Goal: Task Accomplishment & Management: Use online tool/utility

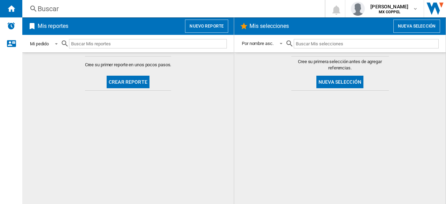
click at [46, 41] on div "Mi pedido" at bounding box center [39, 43] width 19 height 5
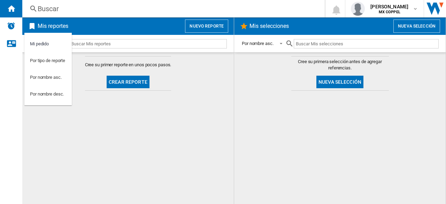
click at [89, 112] on md-backdrop at bounding box center [223, 102] width 446 height 204
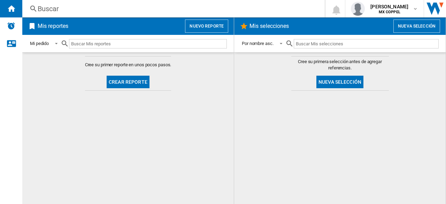
click at [113, 85] on button "Crear reporte" at bounding box center [128, 82] width 43 height 13
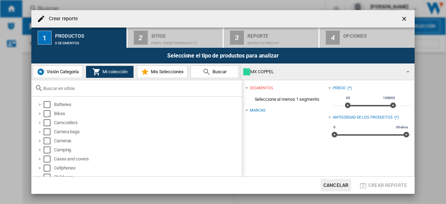
click at [104, 86] on input "text" at bounding box center [140, 88] width 195 height 5
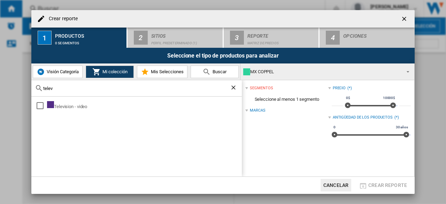
type input "telev"
click at [91, 100] on div "Television - video" at bounding box center [136, 137] width 211 height 80
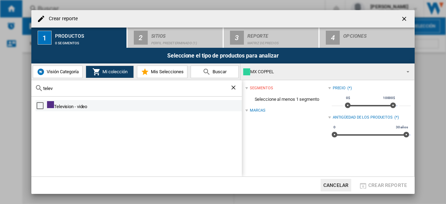
click at [65, 104] on div "Television - video" at bounding box center [144, 105] width 194 height 9
click at [38, 104] on div "Select" at bounding box center [40, 105] width 7 height 7
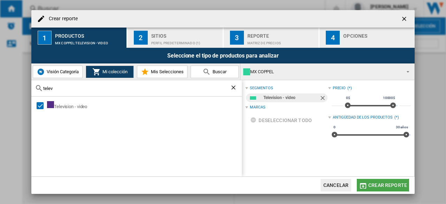
click at [362, 180] on button "Crear reporte" at bounding box center [383, 185] width 52 height 13
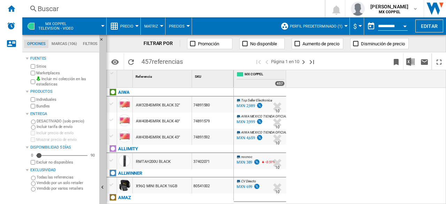
click at [326, 26] on span "Perfil predeterminado (1)" at bounding box center [316, 26] width 53 height 5
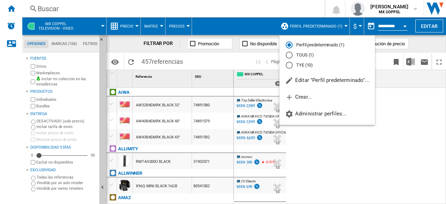
click at [291, 65] on div "TYE (10)" at bounding box center [289, 65] width 7 height 7
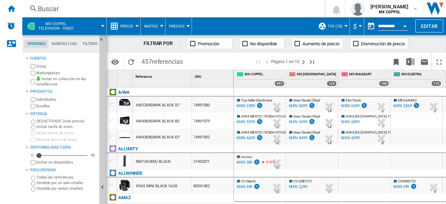
click at [131, 32] on button "Precio" at bounding box center [128, 25] width 17 height 17
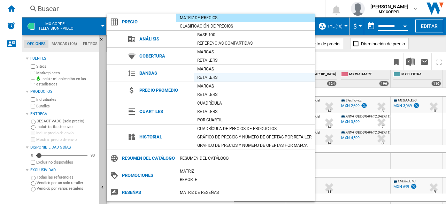
click at [228, 77] on div "Retailers" at bounding box center [254, 77] width 121 height 7
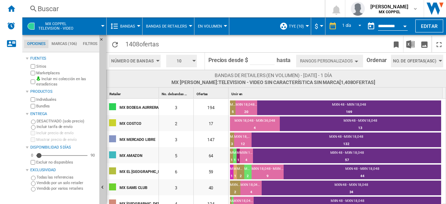
click at [41, 73] on label "Marketplaces" at bounding box center [66, 72] width 60 height 5
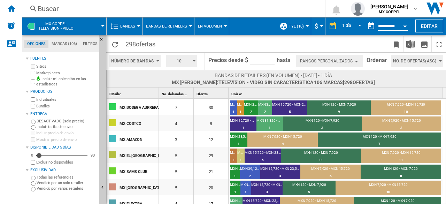
click at [123, 28] on span "Bandas" at bounding box center [127, 26] width 15 height 5
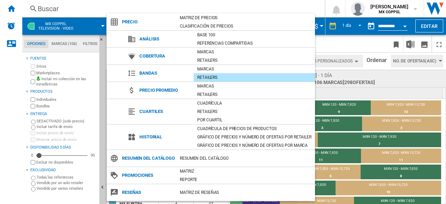
click at [150, 54] on span "Cobertura" at bounding box center [165, 56] width 58 height 10
click at [210, 50] on div "Marcas" at bounding box center [254, 51] width 121 height 7
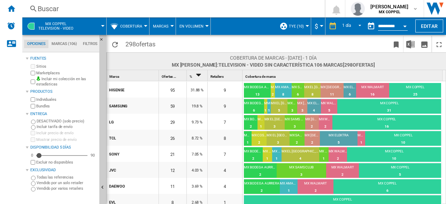
click at [133, 32] on button "Cobertura" at bounding box center [132, 25] width 25 height 17
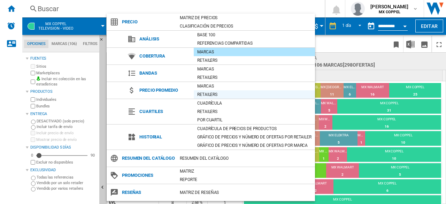
click at [206, 92] on div "Retailers" at bounding box center [254, 94] width 121 height 7
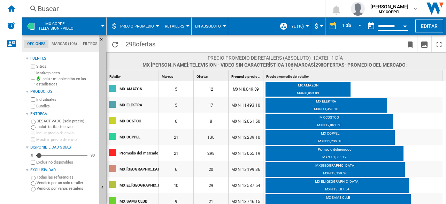
scroll to position [1, 0]
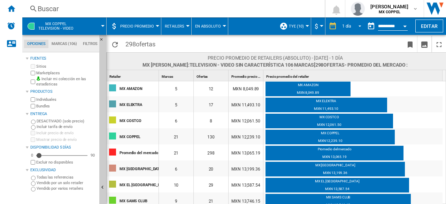
click at [354, 28] on md-select-value "1 día" at bounding box center [353, 26] width 24 height 10
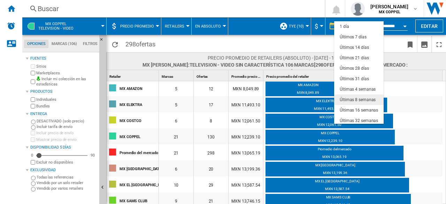
scroll to position [44, 0]
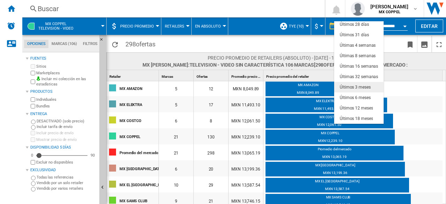
click at [366, 90] on div "Últimos 3 meses" at bounding box center [355, 87] width 31 height 6
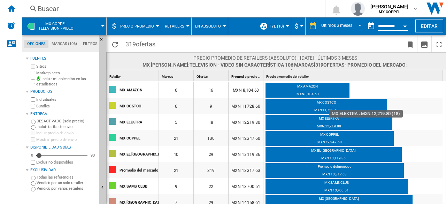
scroll to position [1, 0]
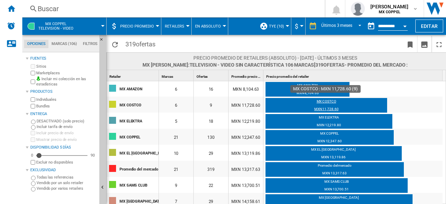
click at [338, 111] on div "MXN 11,728.60" at bounding box center [327, 110] width 122 height 7
